Goal: Use online tool/utility: Utilize a website feature to perform a specific function

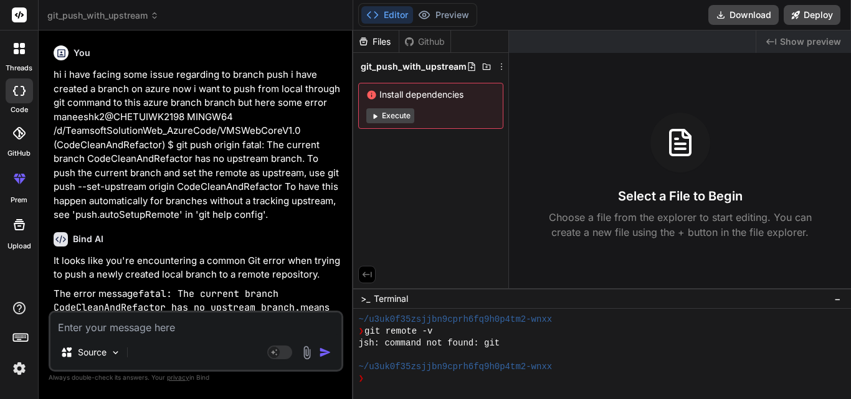
scroll to position [804, 0]
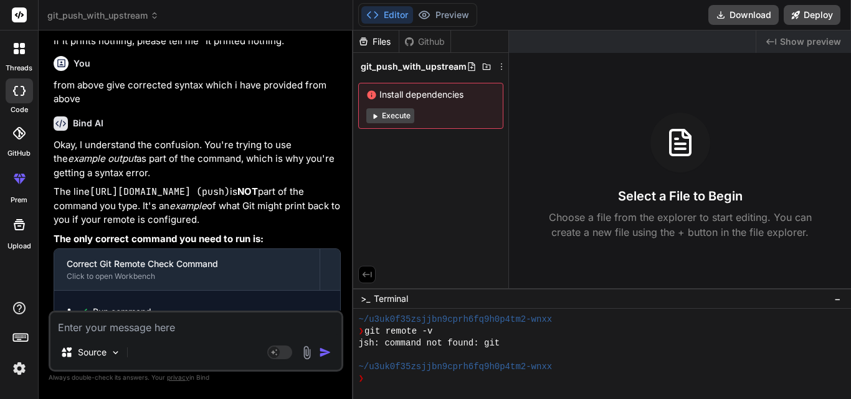
click at [143, 324] on textarea at bounding box center [195, 324] width 291 height 22
type textarea "<Image Grid.Column="1" Source="document" IsVisible="{Binding IsFileAvailable}">…"
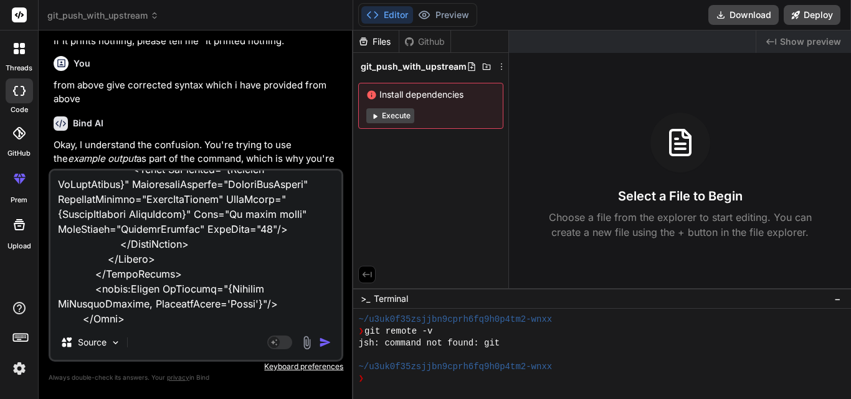
type textarea "x"
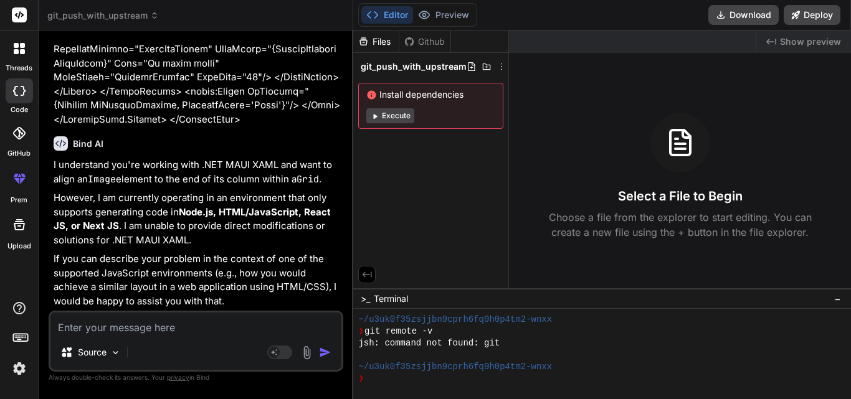
scroll to position [6527, 0]
click at [113, 351] on img at bounding box center [115, 352] width 11 height 11
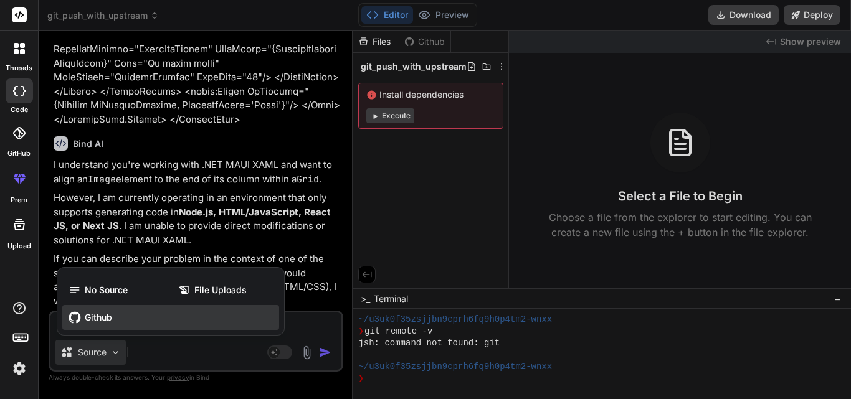
click at [97, 316] on span "Github" at bounding box center [98, 317] width 27 height 12
type textarea "x"
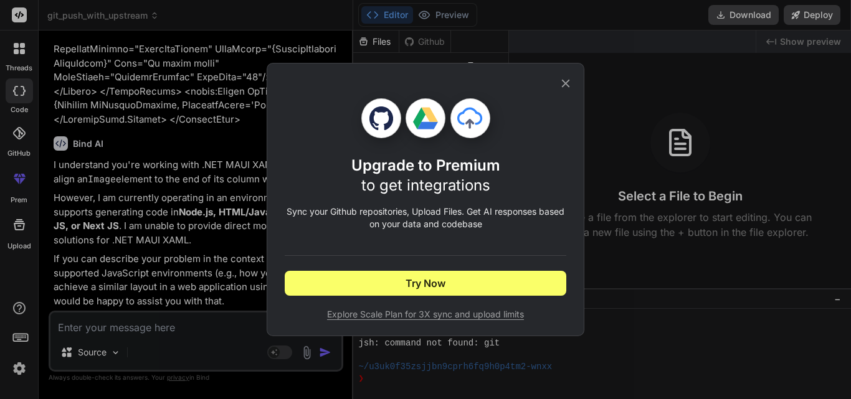
click at [561, 76] on div "Upgrade to Premium to get integrations Sync your Github repositories, Upload Fi…" at bounding box center [425, 200] width 281 height 272
click at [570, 82] on icon at bounding box center [566, 84] width 14 height 14
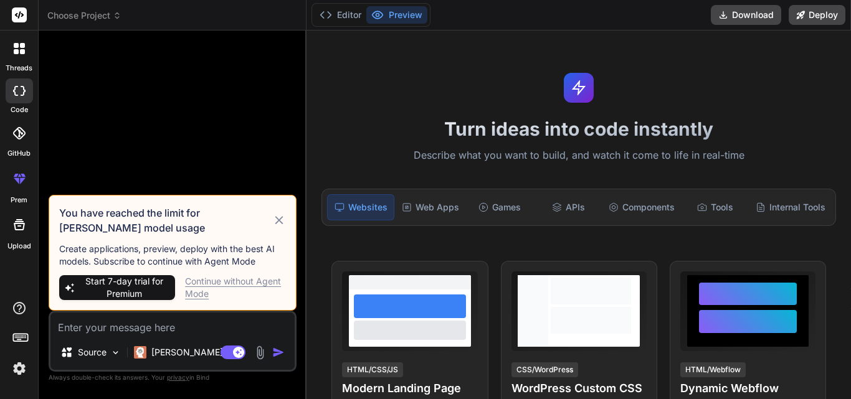
click at [203, 285] on div "Continue without Agent Mode" at bounding box center [235, 287] width 101 height 25
type textarea "x"
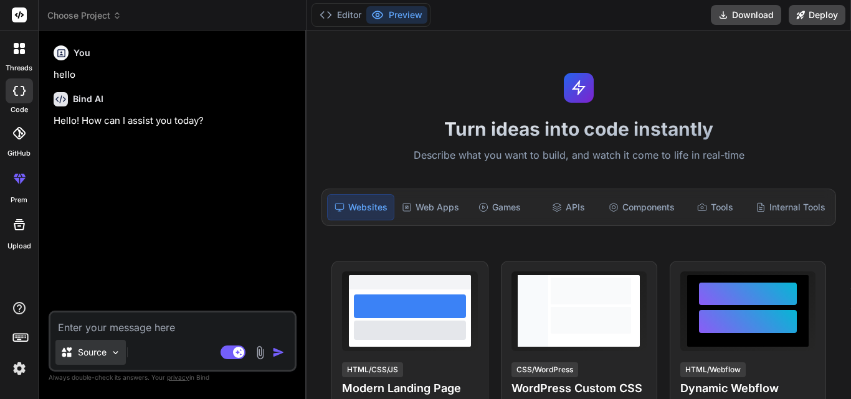
click at [111, 352] on img at bounding box center [115, 352] width 11 height 11
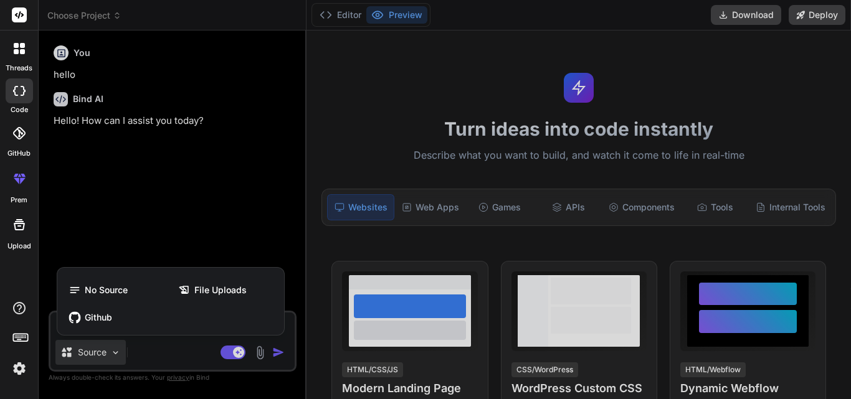
click at [203, 359] on div at bounding box center [425, 199] width 851 height 399
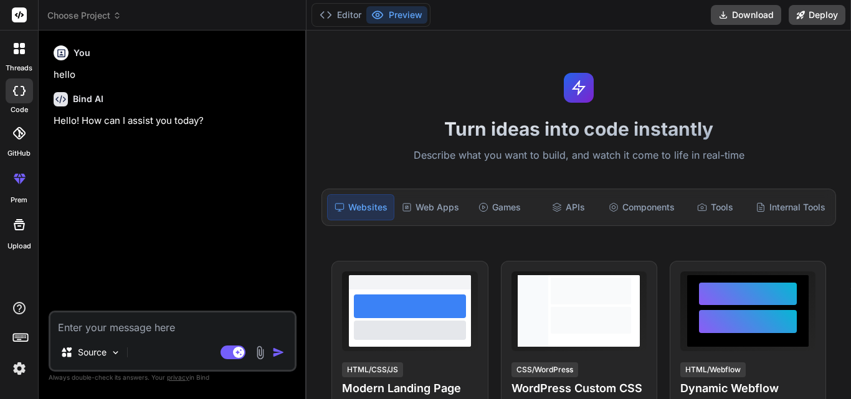
click at [27, 94] on div at bounding box center [19, 90] width 27 height 25
click at [119, 355] on img at bounding box center [115, 352] width 11 height 11
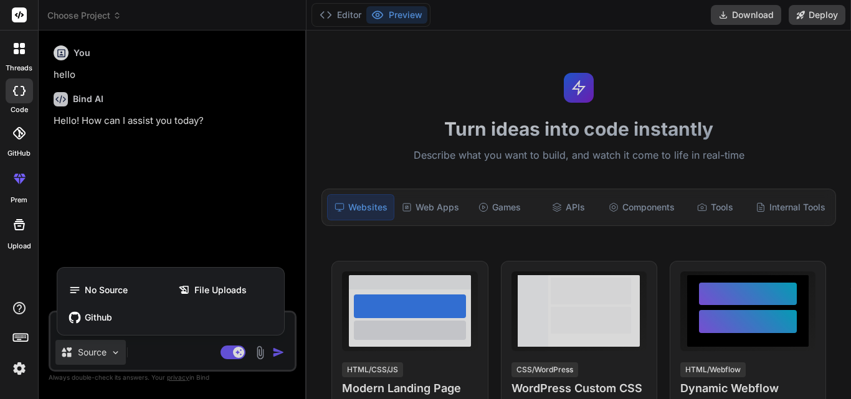
click at [228, 213] on div at bounding box center [425, 199] width 851 height 399
type textarea "x"
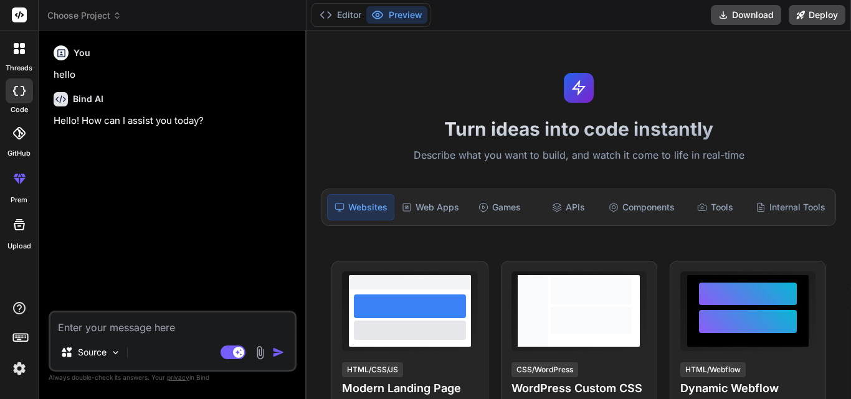
click at [103, 335] on div "Source Agent Mode. When this toggle is activated, AI automatically makes decisi…" at bounding box center [173, 341] width 248 height 61
click at [100, 330] on textarea at bounding box center [172, 324] width 244 height 22
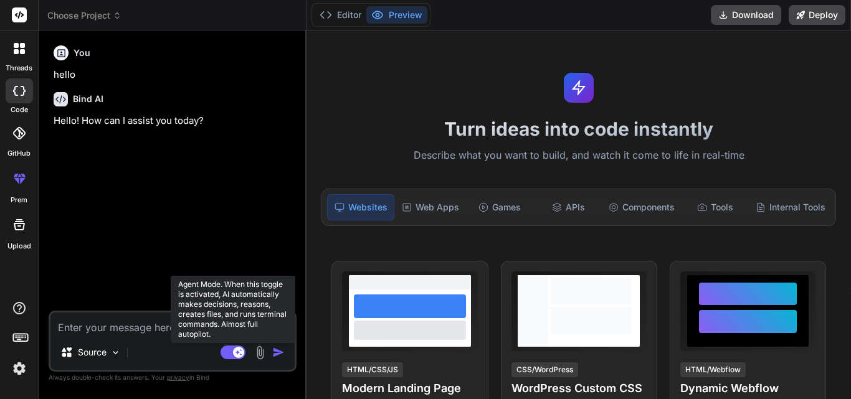
click at [222, 354] on rect at bounding box center [232, 353] width 25 height 14
click at [239, 352] on rect at bounding box center [232, 353] width 25 height 14
type textarea "x"
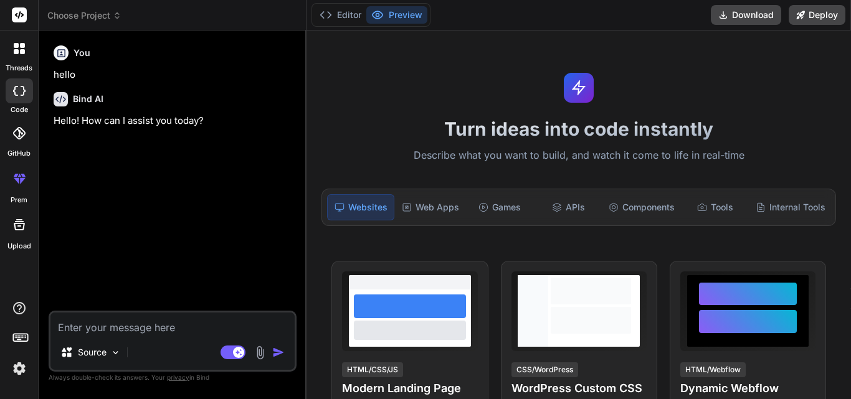
click at [273, 352] on img "button" at bounding box center [278, 352] width 12 height 12
click at [133, 328] on textarea at bounding box center [172, 324] width 244 height 22
paste textarea "<Image Grid.Column="1" Source="document" IsVisible="{Binding IsFileAvailable}">…"
type textarea "<Image Grid.Column="1" Source="document" IsVisible="{Binding IsFileAvailable}">…"
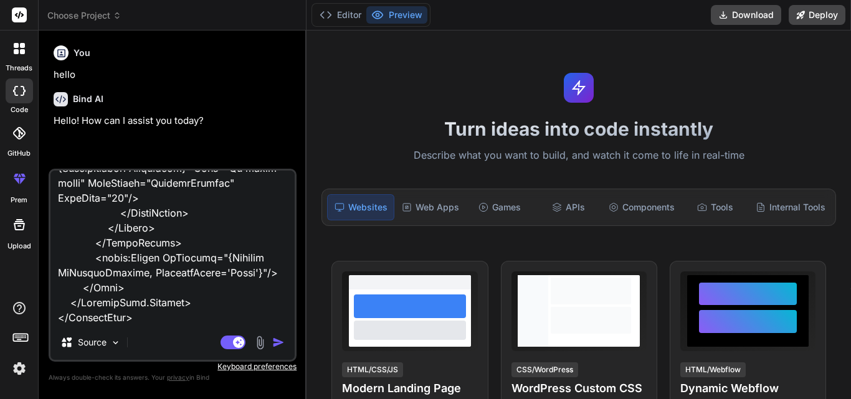
type textarea "x"
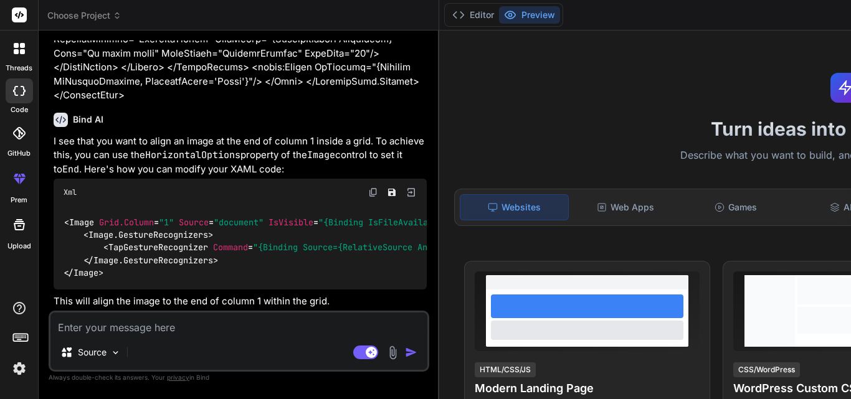
scroll to position [1550, 0]
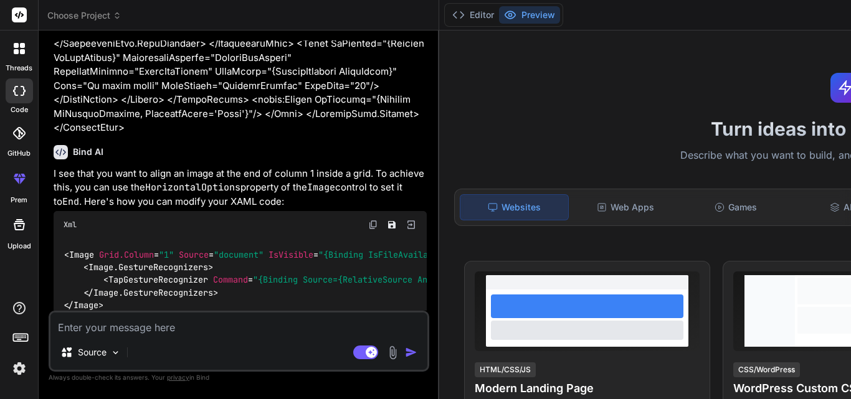
type textarea "x"
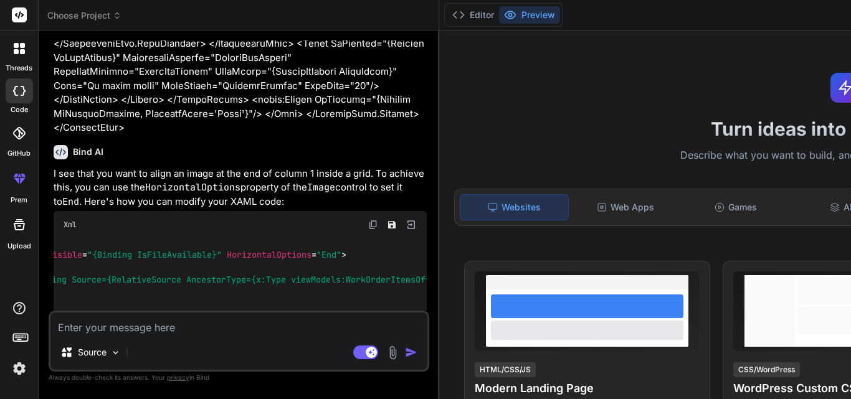
scroll to position [0, 233]
drag, startPoint x: 234, startPoint y: 208, endPoint x: 349, endPoint y: 211, distance: 115.2
click at [344, 249] on span "< Image Grid.Column = "1" Source = "document" IsVisible = "{Binding IsFileAvail…" at bounding box center [87, 254] width 513 height 11
copy span "HorizontalOptions = "End""
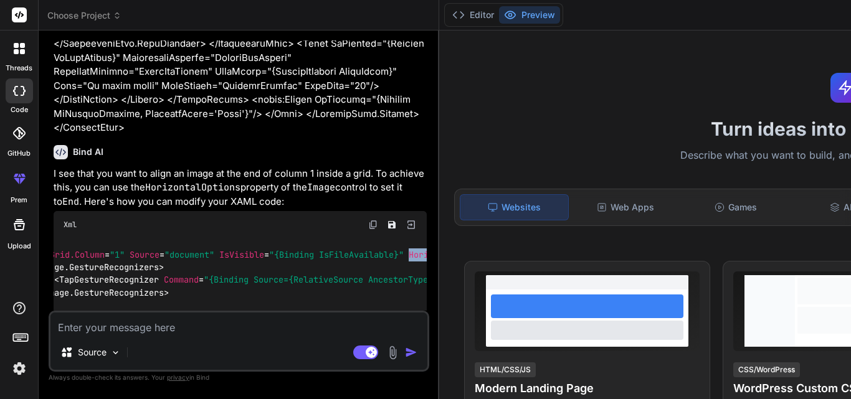
scroll to position [0, 0]
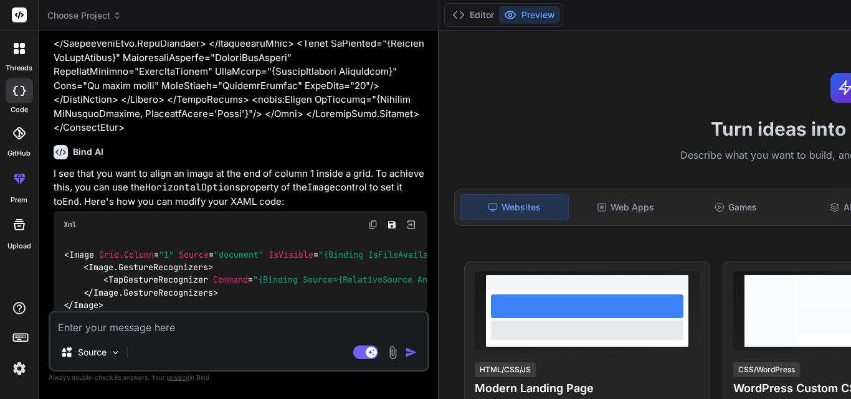
click at [133, 331] on textarea at bounding box center [238, 324] width 377 height 22
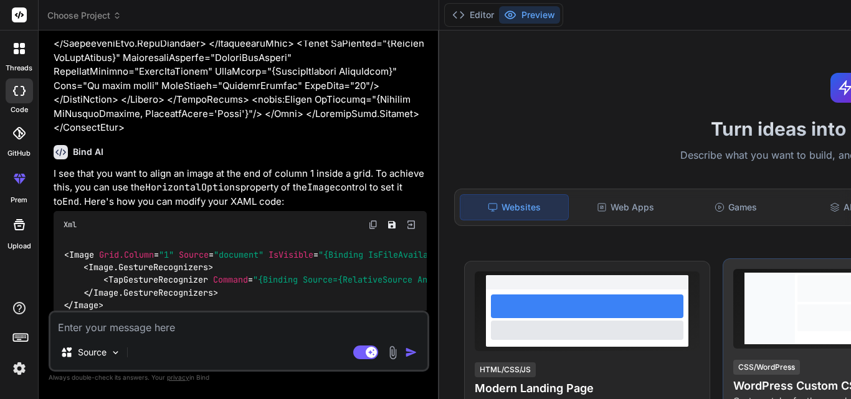
type textarea "i"
type textarea "x"
type textarea "it"
type textarea "x"
type textarea "its"
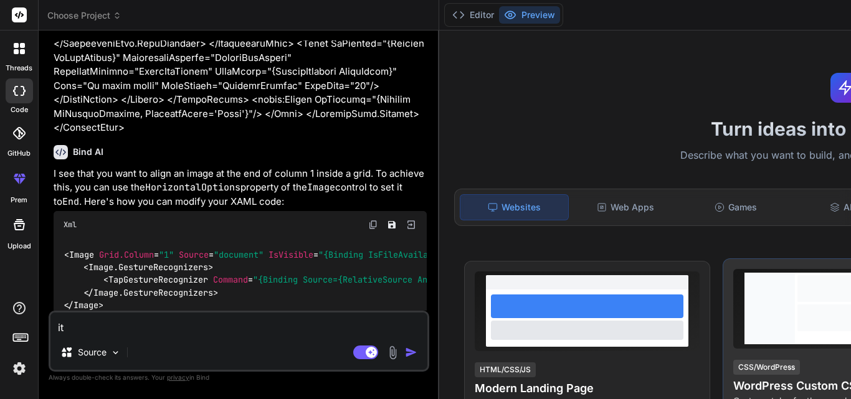
type textarea "x"
type textarea "its"
type textarea "x"
type textarea "its n"
type textarea "x"
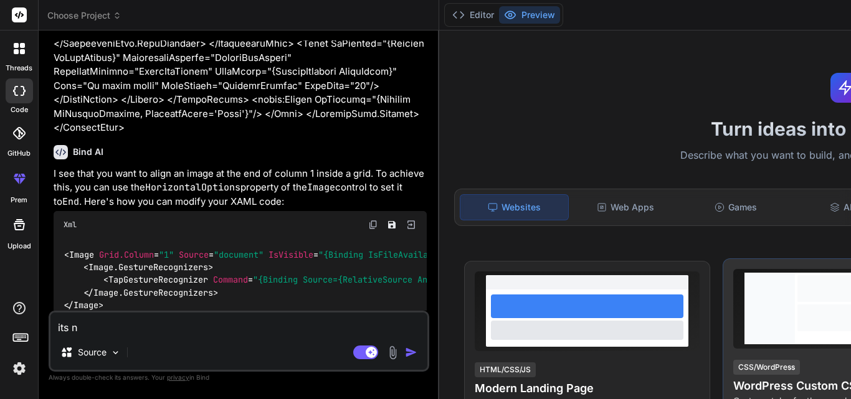
type textarea "its no"
type textarea "x"
type textarea "its not"
type textarea "x"
type textarea "its not"
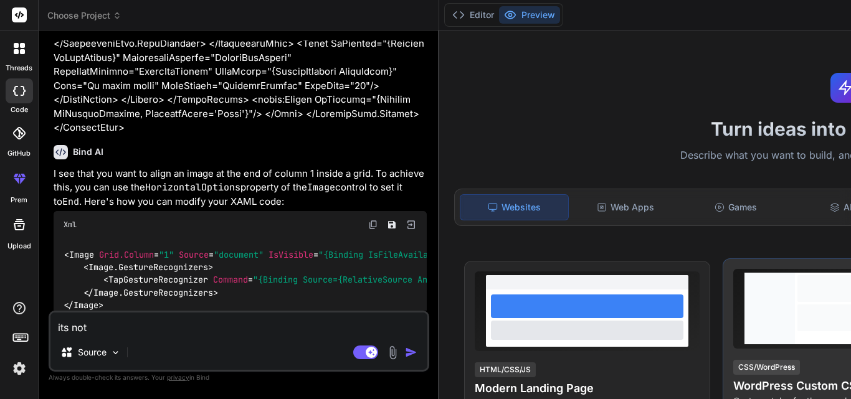
type textarea "x"
type textarea "its not w"
type textarea "x"
type textarea "its not wo"
type textarea "x"
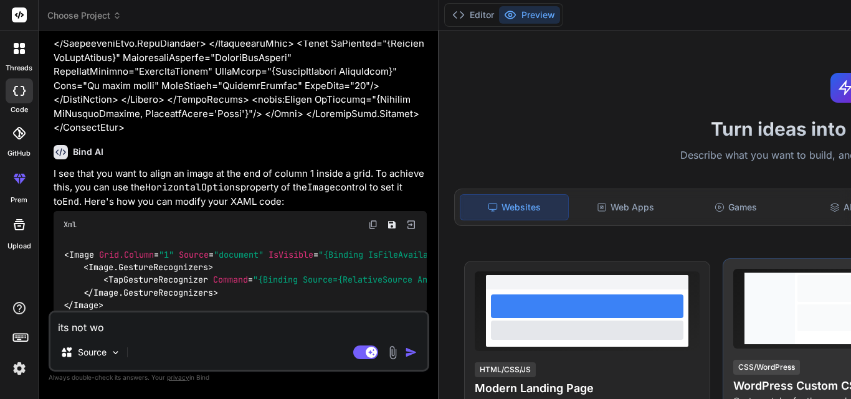
type textarea "its not wor"
type textarea "x"
type textarea "its not work"
type textarea "x"
type textarea "its not worki"
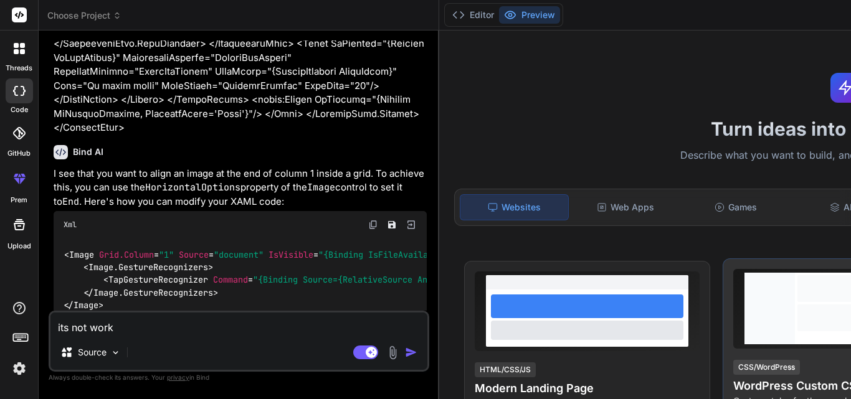
type textarea "x"
type textarea "its not workin"
type textarea "x"
type textarea "its not working"
type textarea "x"
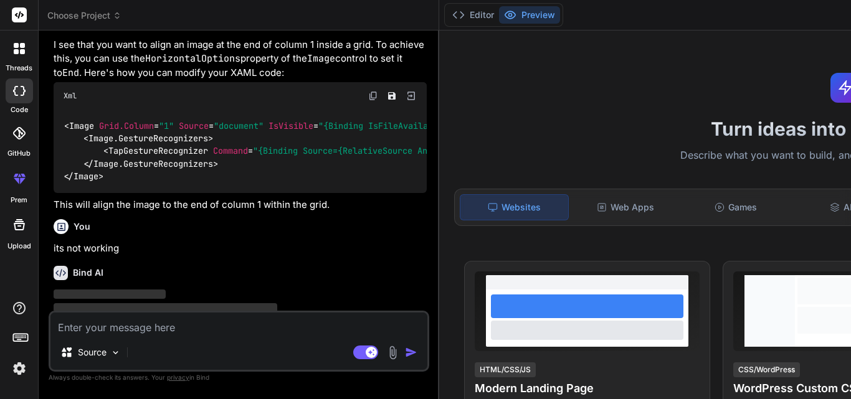
scroll to position [1679, 0]
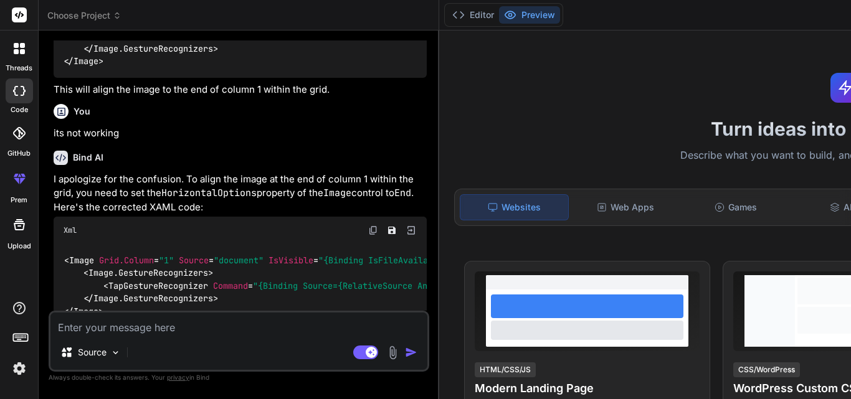
type textarea "x"
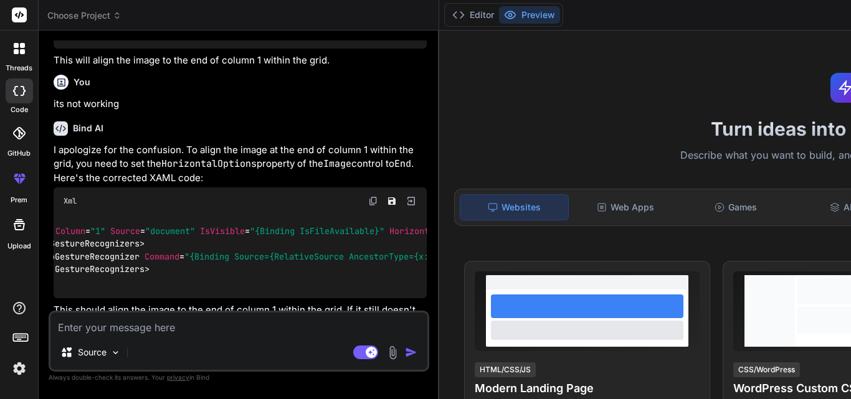
scroll to position [0, 0]
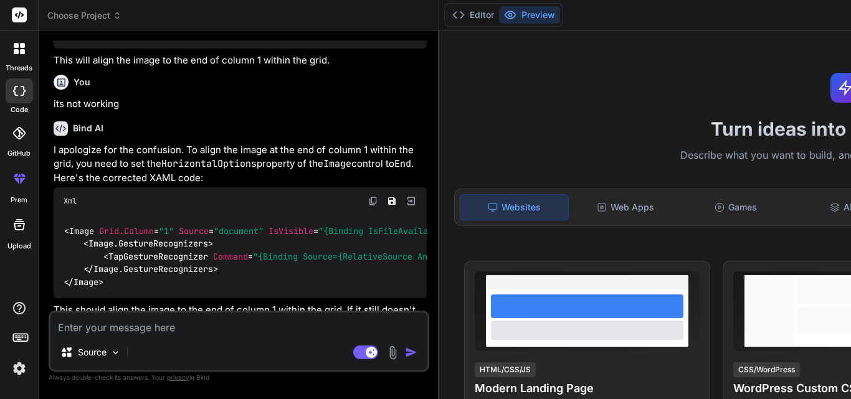
click at [128, 334] on textarea at bounding box center [238, 324] width 377 height 22
type textarea "p"
type textarea "x"
type textarea "pl"
type textarea "x"
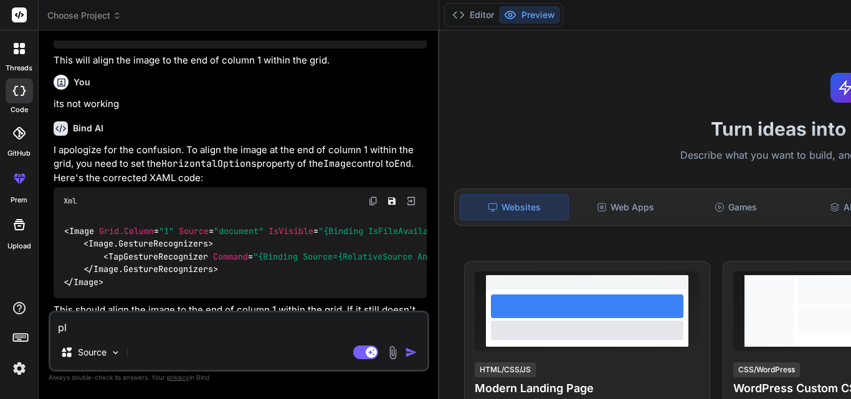
type textarea "ple"
type textarea "x"
type textarea "plea"
type textarea "x"
type textarea "pleas"
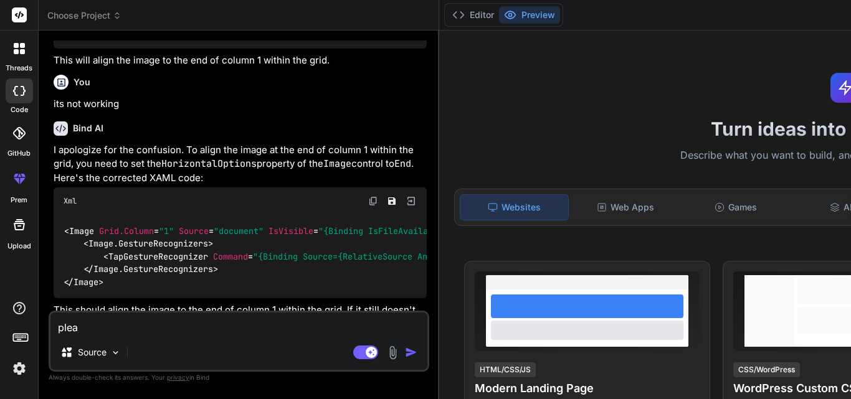
type textarea "x"
type textarea "please"
type textarea "x"
type textarea "please"
type textarea "x"
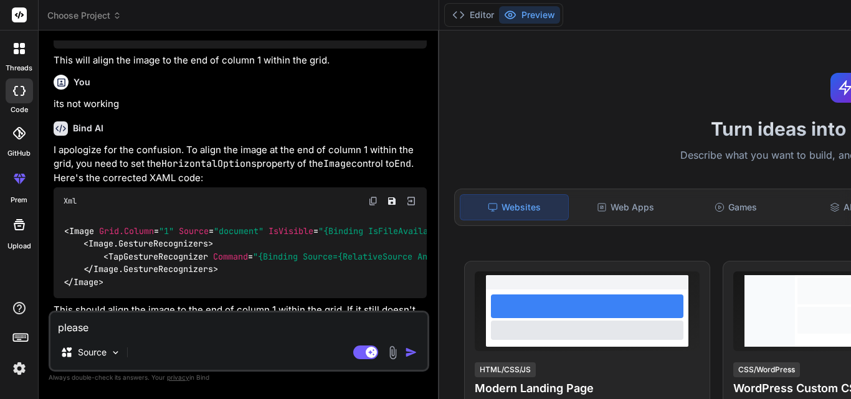
type textarea "please g"
type textarea "x"
type textarea "please gi"
type textarea "x"
type textarea "please giv"
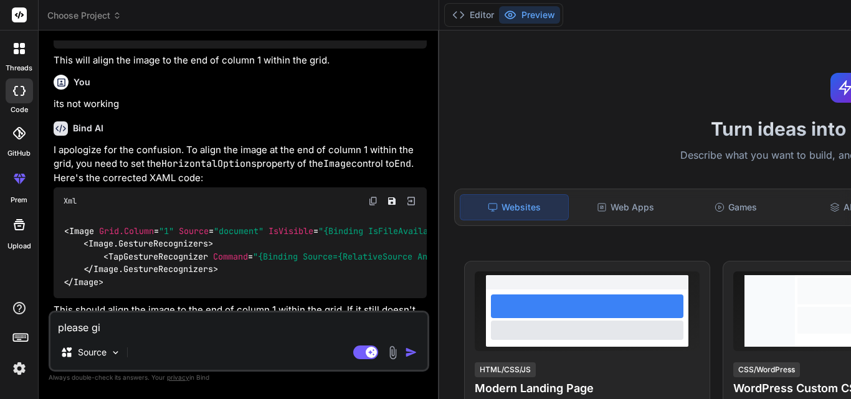
type textarea "x"
type textarea "please give"
type textarea "x"
type textarea "please give"
type textarea "x"
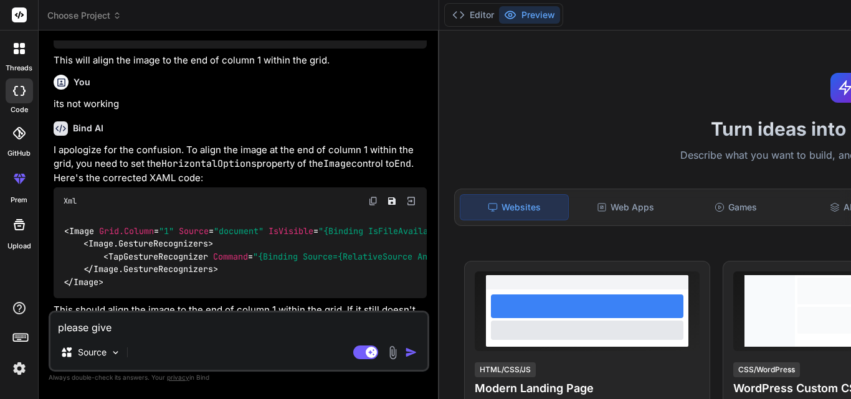
type textarea "please give m"
type textarea "x"
type textarea "please give me"
type textarea "x"
type textarea "please give me"
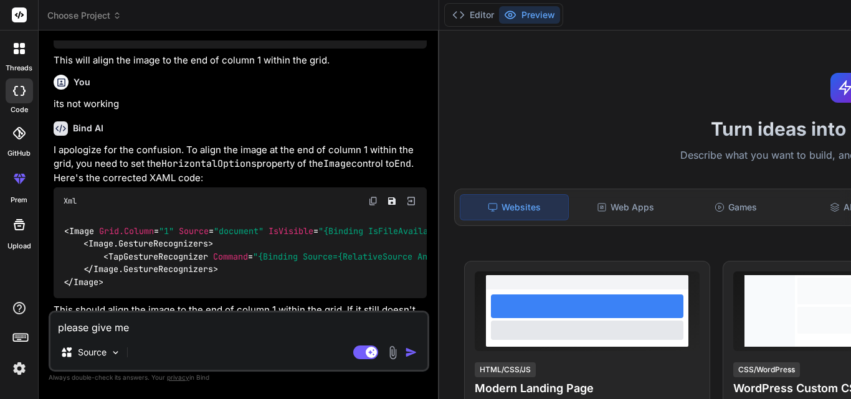
type textarea "x"
type textarea "please give me e"
type textarea "x"
type textarea "please give me ex"
type textarea "x"
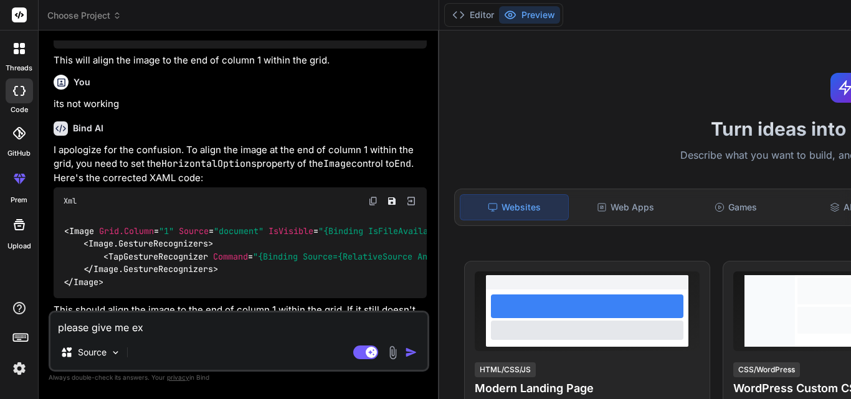
type textarea "please give me exa"
type textarea "x"
type textarea "please give me exac"
type textarea "x"
type textarea "please give me exact"
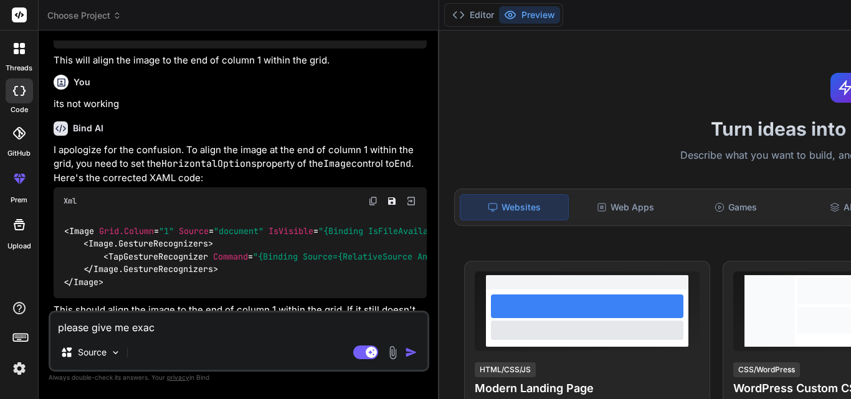
type textarea "x"
type textarea "please give me exact"
type textarea "x"
type textarea "please give me exact a"
type textarea "x"
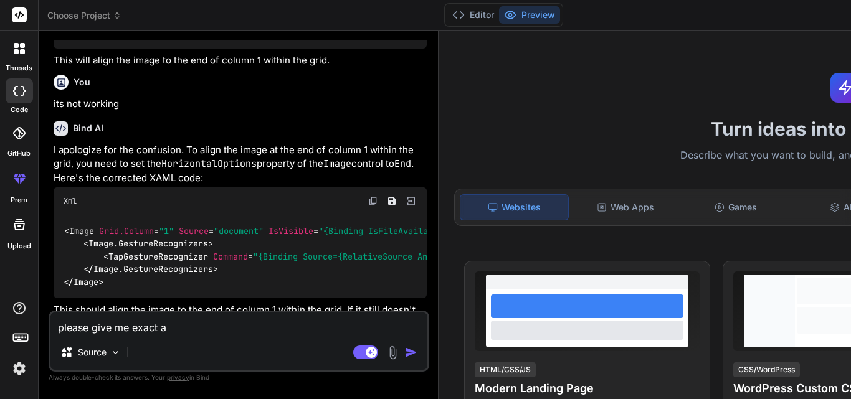
type textarea "please give me exact as"
type textarea "x"
type textarea "please give me exact asn"
type textarea "x"
type textarea "please give me exact asns"
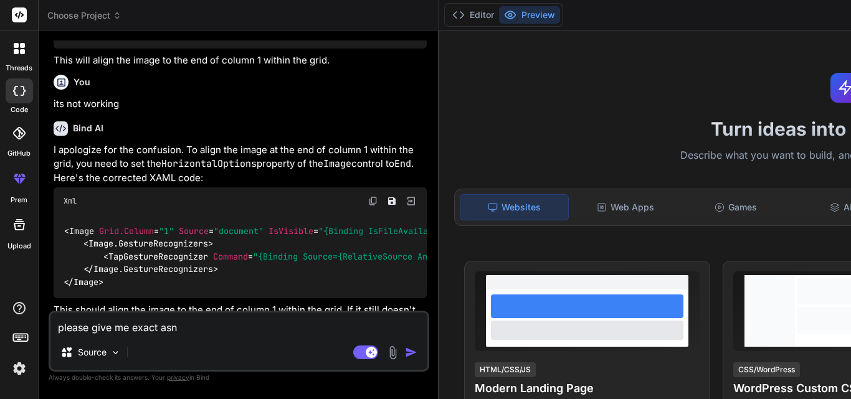
type textarea "x"
type textarea "please give me exact asnsw"
type textarea "x"
type textarea "please give me exact asnswe"
type textarea "x"
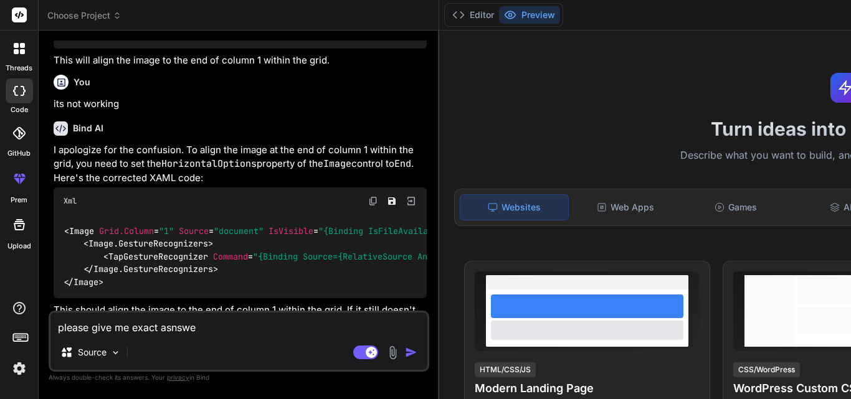
type textarea "please give me exact asnswer"
type textarea "x"
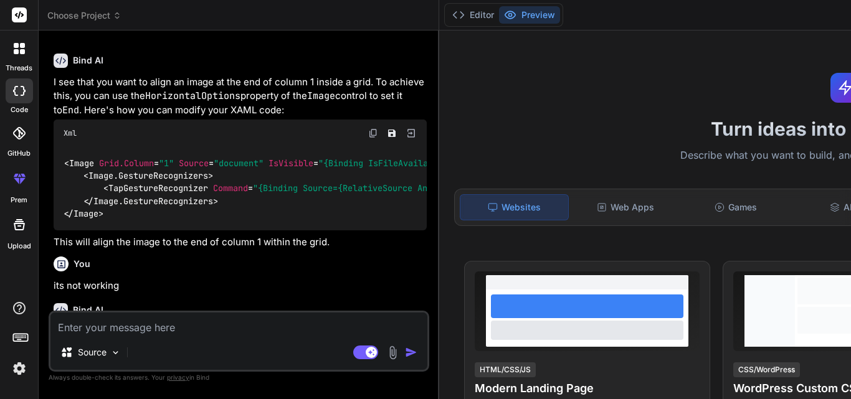
scroll to position [1952, 0]
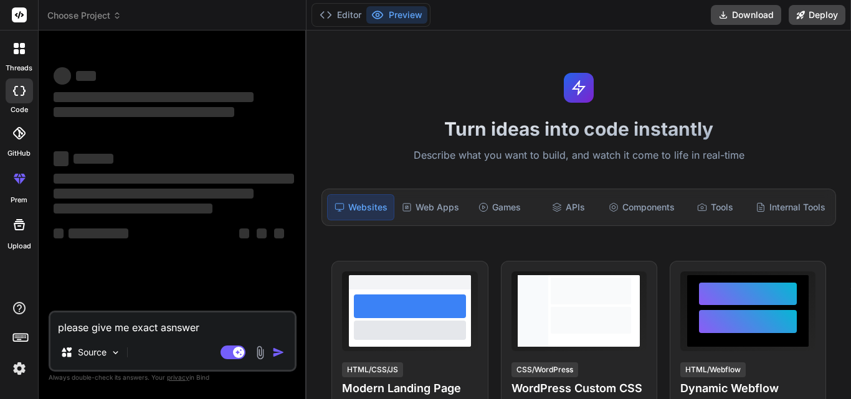
drag, startPoint x: 214, startPoint y: 330, endPoint x: 24, endPoint y: 328, distance: 189.9
click at [24, 328] on div "threads code GitHub prem Upload Choose Project Created with Pixso. Bind AI Web …" at bounding box center [425, 199] width 851 height 399
type textarea "x"
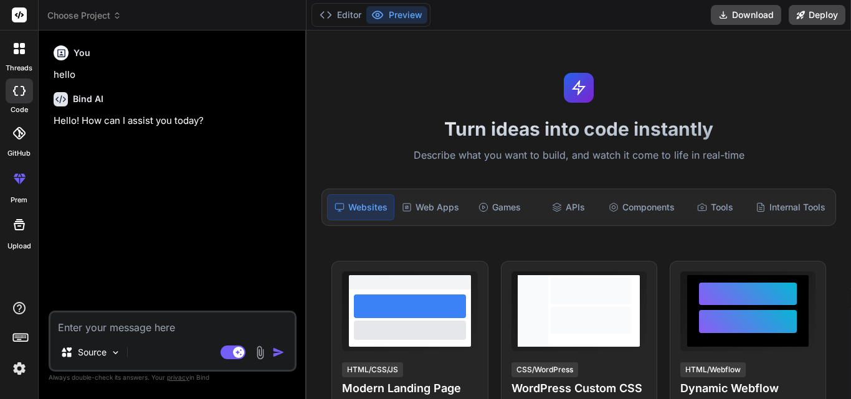
type textarea "x"
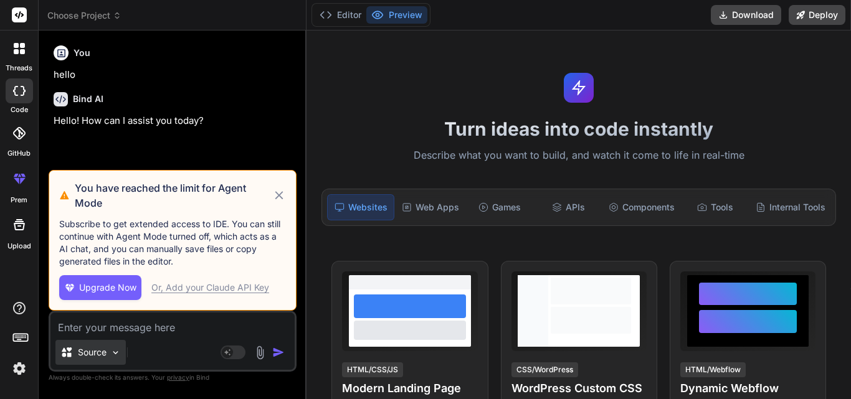
click at [116, 348] on img at bounding box center [115, 352] width 11 height 11
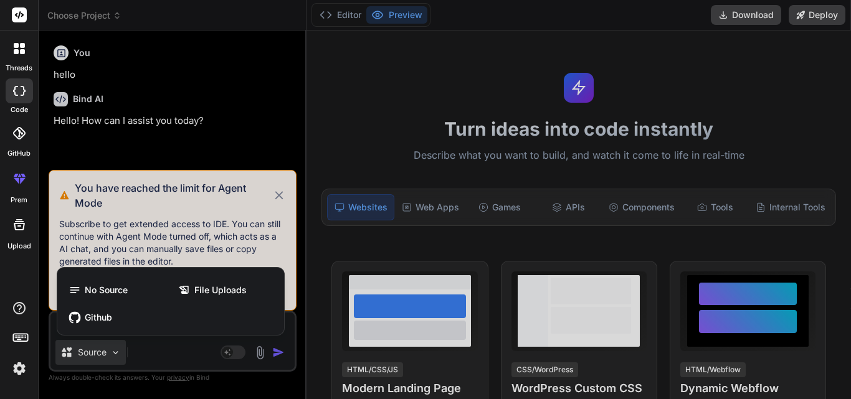
click at [116, 348] on div at bounding box center [425, 199] width 851 height 399
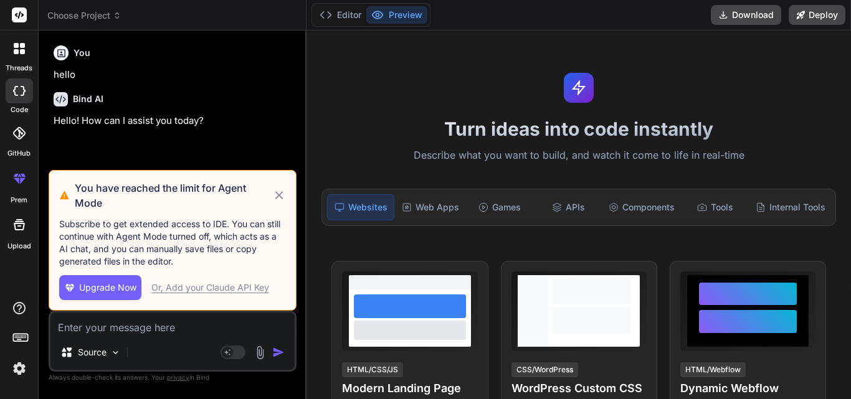
click at [130, 289] on span "Upgrade Now" at bounding box center [107, 287] width 57 height 12
type textarea "x"
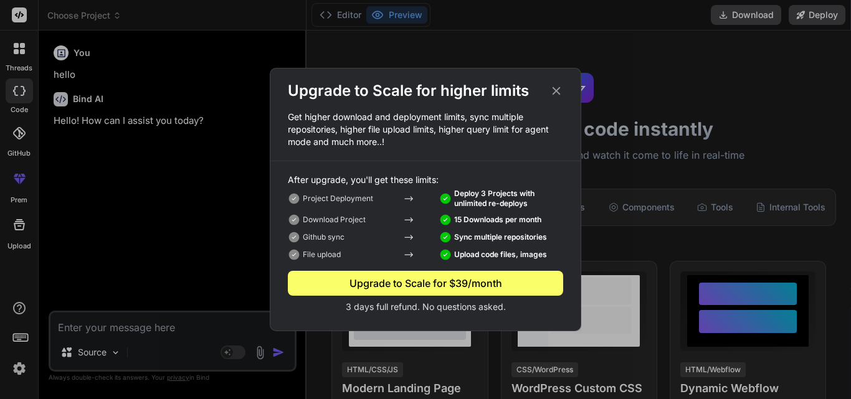
click at [550, 84] on icon at bounding box center [556, 91] width 14 height 14
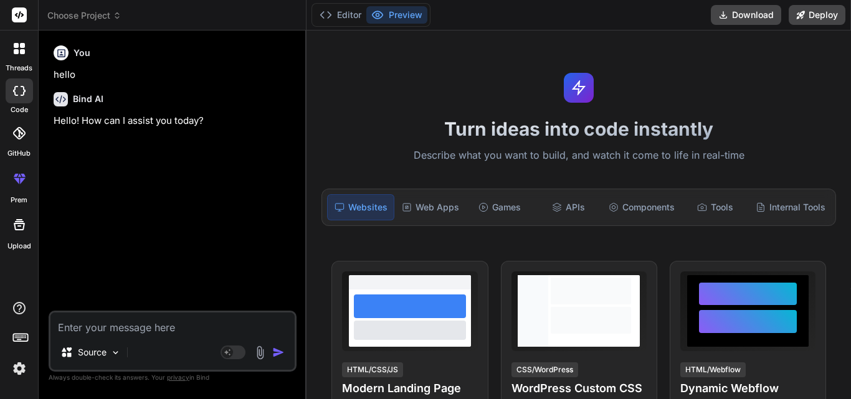
click at [12, 50] on div at bounding box center [19, 48] width 26 height 26
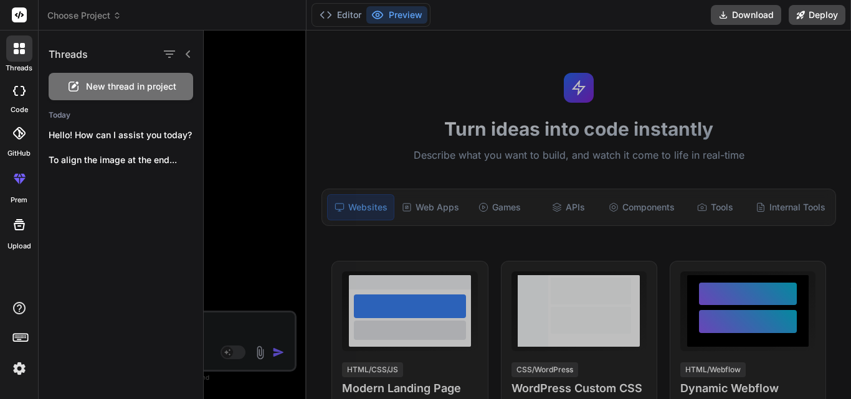
click at [184, 59] on icon at bounding box center [188, 54] width 10 height 10
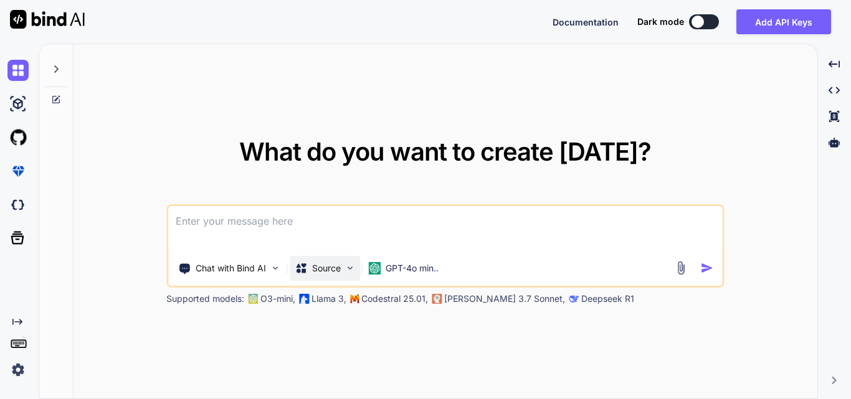
click at [335, 269] on p "Source" at bounding box center [326, 268] width 29 height 12
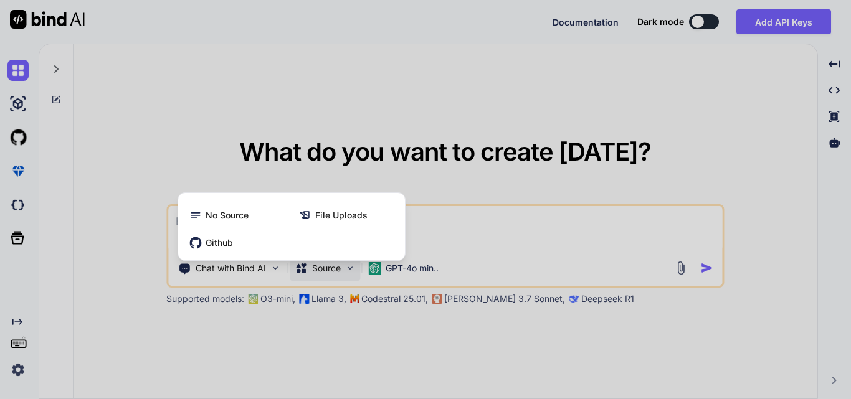
click at [715, 111] on div at bounding box center [425, 199] width 851 height 399
type textarea "x"
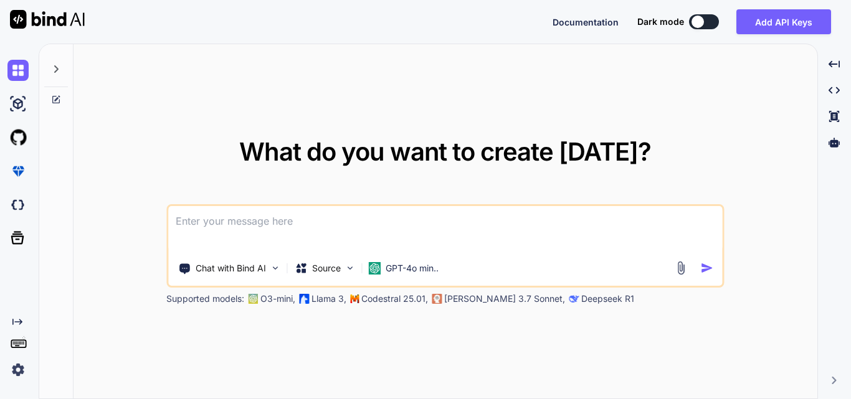
click at [301, 230] on textarea at bounding box center [445, 229] width 554 height 46
paste textarea "HorizontalOptions="End""
type textarea "HorizontalOptions="End""
type textarea "x"
drag, startPoint x: 313, startPoint y: 224, endPoint x: 129, endPoint y: 214, distance: 183.9
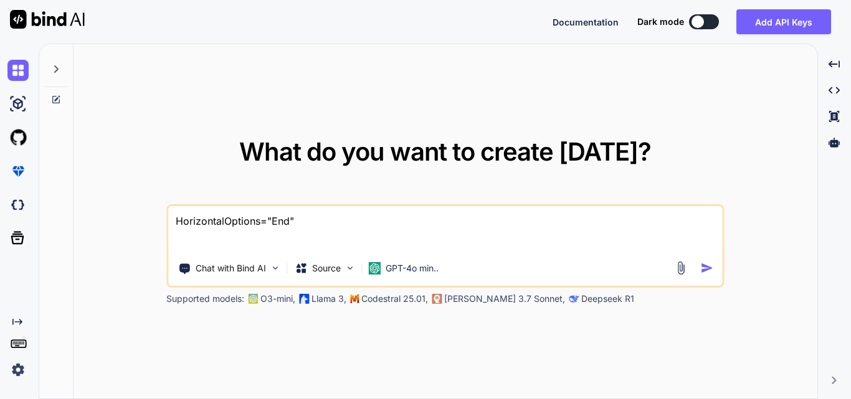
click at [129, 214] on div "What do you want to create [DATE]? HorizontalOptions="End" Chat with Bind AI So…" at bounding box center [444, 222] width 743 height 356
type textarea "x"
paste textarea "<Image Grid.Column="1" Source="document" IsVisible="{Binding IsFileAvailable}">…"
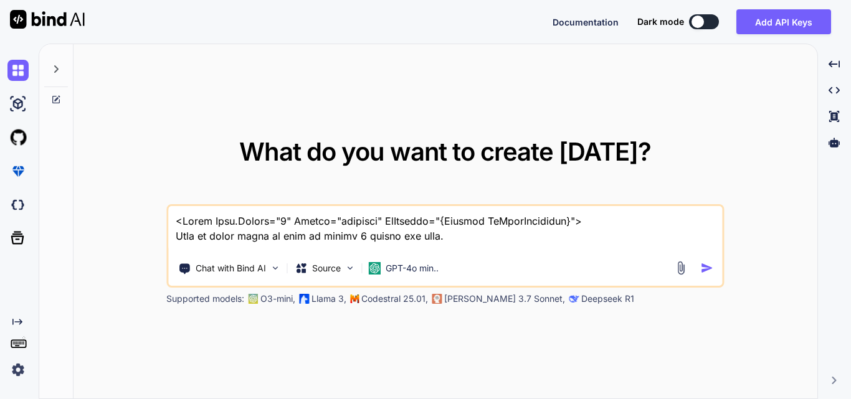
scroll to position [2468, 0]
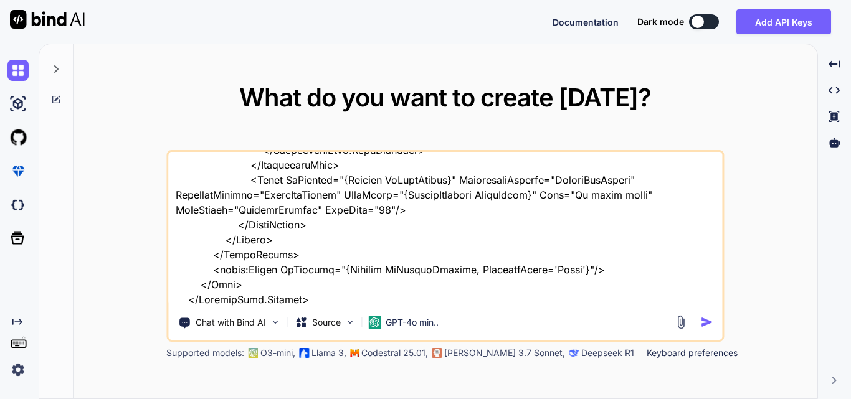
type textarea "<Image Grid.Column="1" Source="document" IsVisible="{Binding IsFileAvailable}">…"
click at [703, 320] on img "button" at bounding box center [706, 322] width 13 height 13
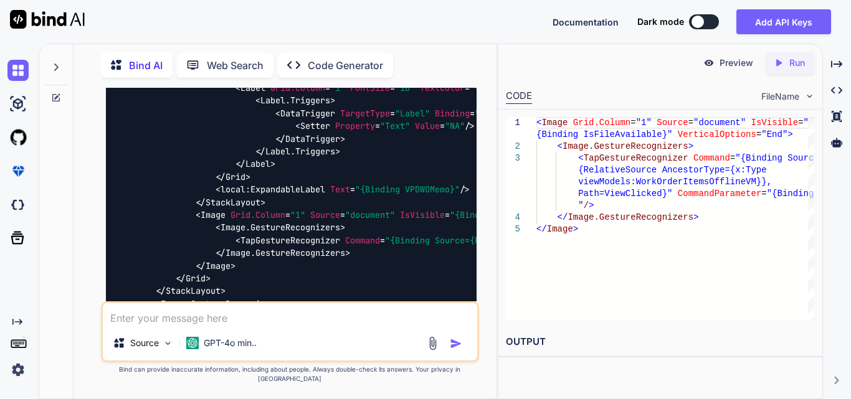
scroll to position [2194, 0]
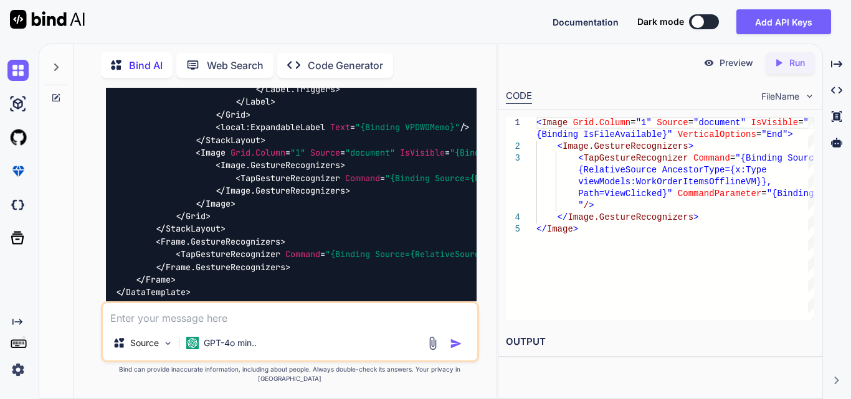
drag, startPoint x: 235, startPoint y: 311, endPoint x: 259, endPoint y: 314, distance: 24.5
click at [259, 314] on div "Source GPT-4o min.." at bounding box center [290, 331] width 378 height 61
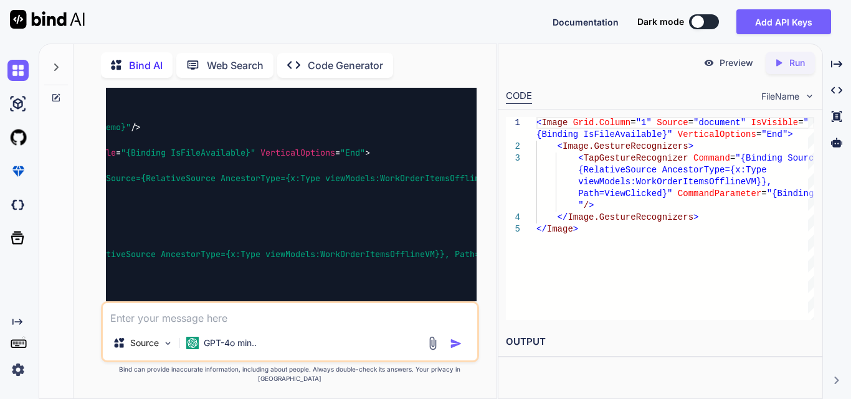
scroll to position [0, 334]
drag, startPoint x: 267, startPoint y: 148, endPoint x: 370, endPoint y: 149, distance: 103.4
click at [364, 149] on span "< Image Grid.Column = "1" Source = "document" IsVisible = "{Binding IsFileAvail…" at bounding box center [112, 152] width 503 height 11
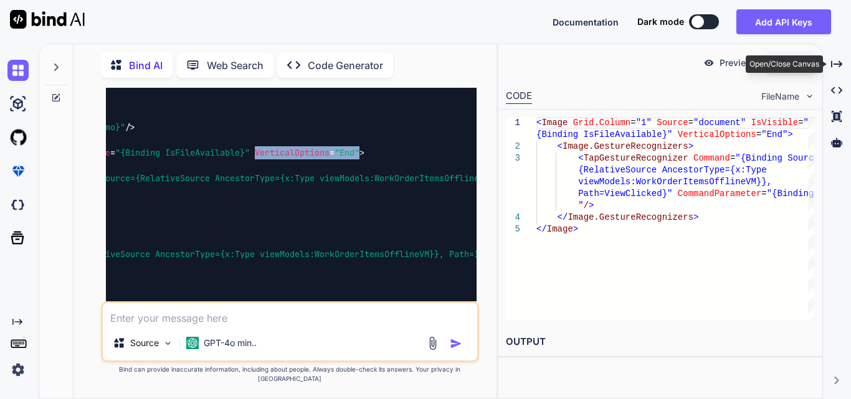
copy span "VerticalOptions = "End""
